Goal: Download file/media

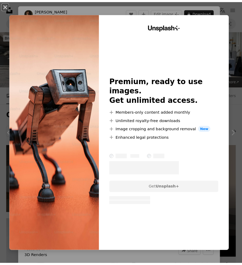
scroll to position [321, 0]
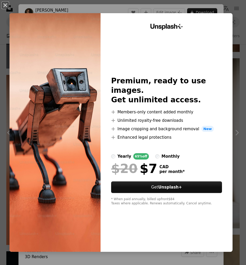
click at [12, 5] on div "An X shape Unsplash+ Premium, ready to use images. Get unlimited access. A plus…" at bounding box center [123, 132] width 246 height 265
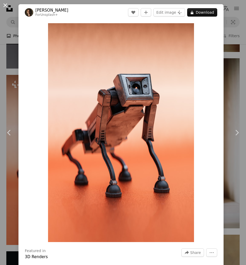
click at [6, 6] on button "An X shape" at bounding box center [5, 5] width 6 height 6
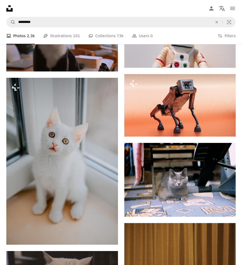
scroll to position [522, 0]
